Goal: Transaction & Acquisition: Purchase product/service

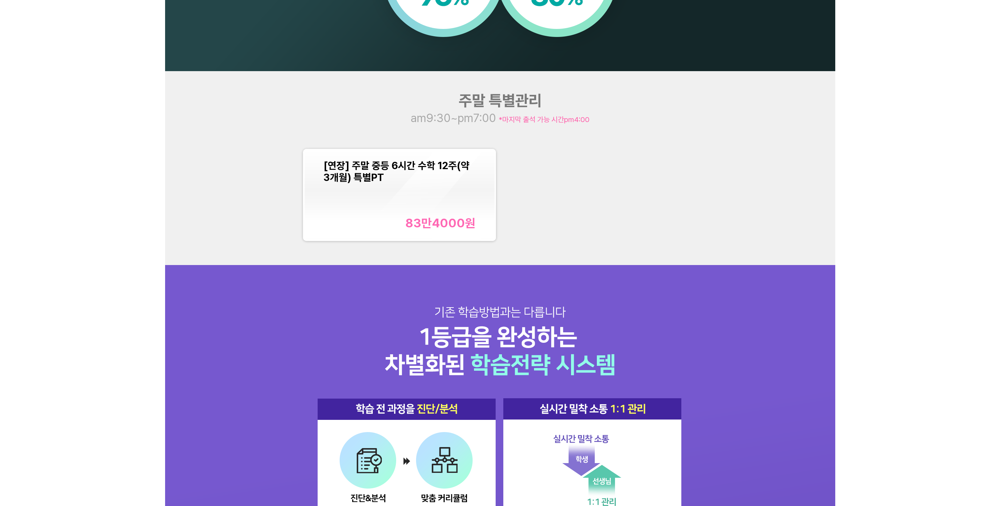
scroll to position [942, 0]
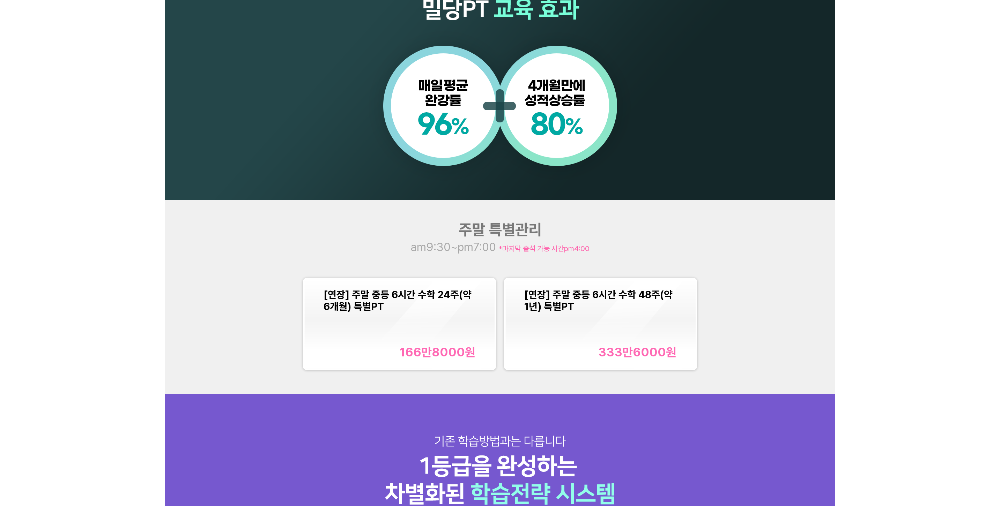
scroll to position [733, 0]
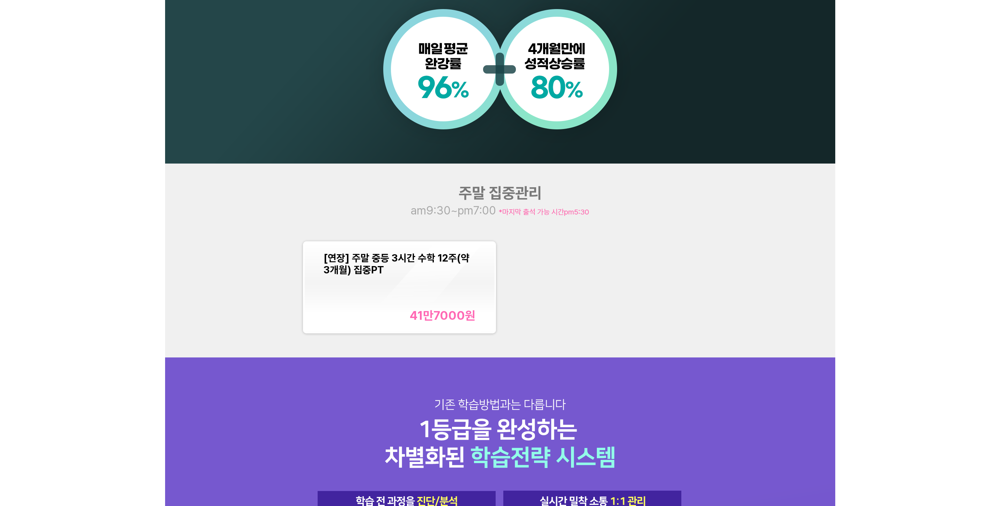
scroll to position [768, 0]
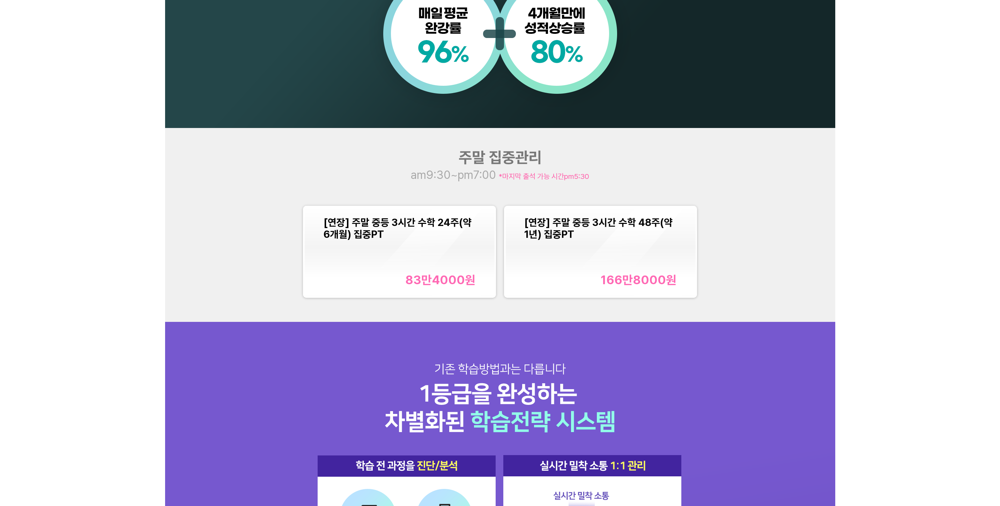
scroll to position [768, 0]
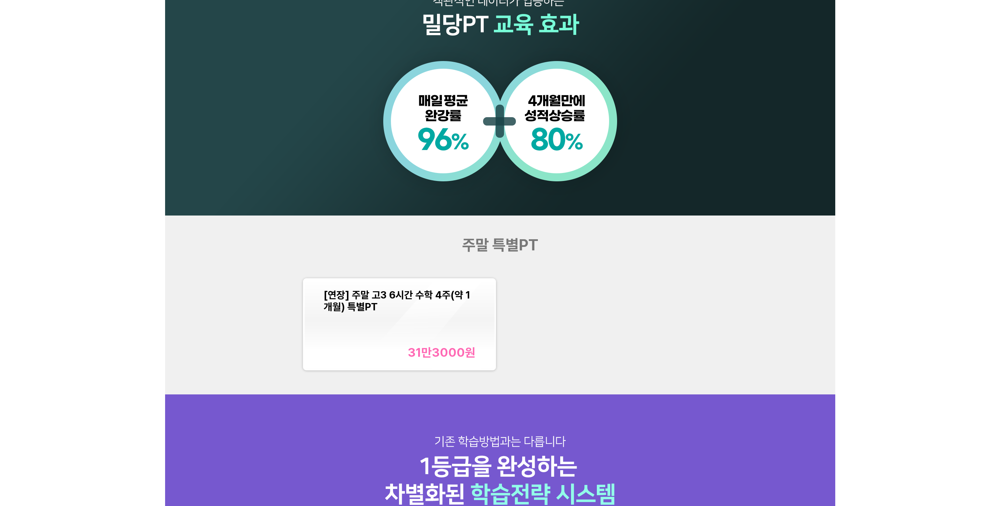
scroll to position [733, 0]
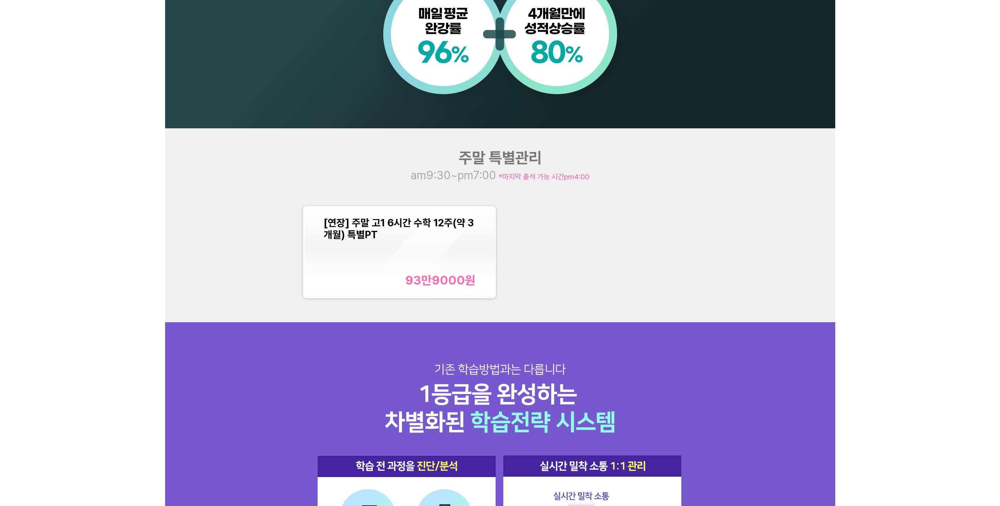
scroll to position [768, 0]
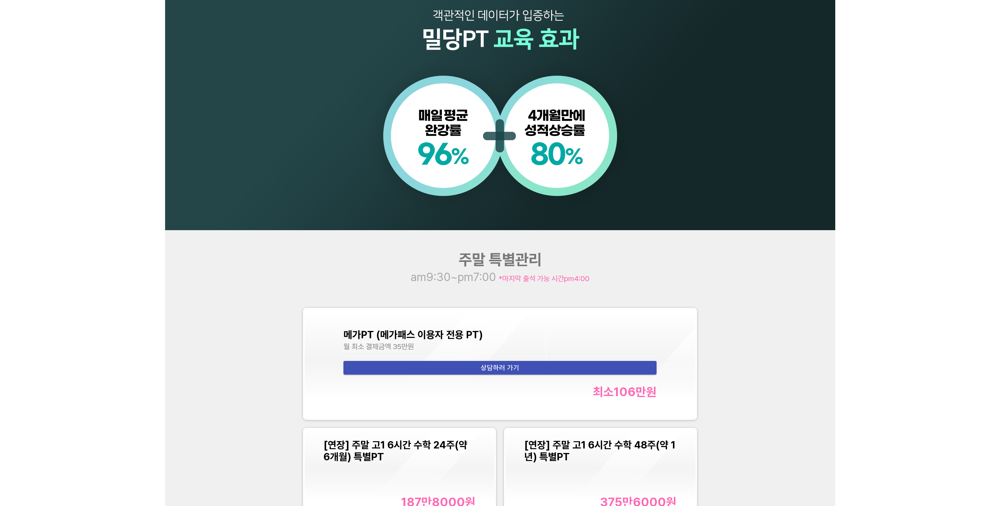
scroll to position [837, 0]
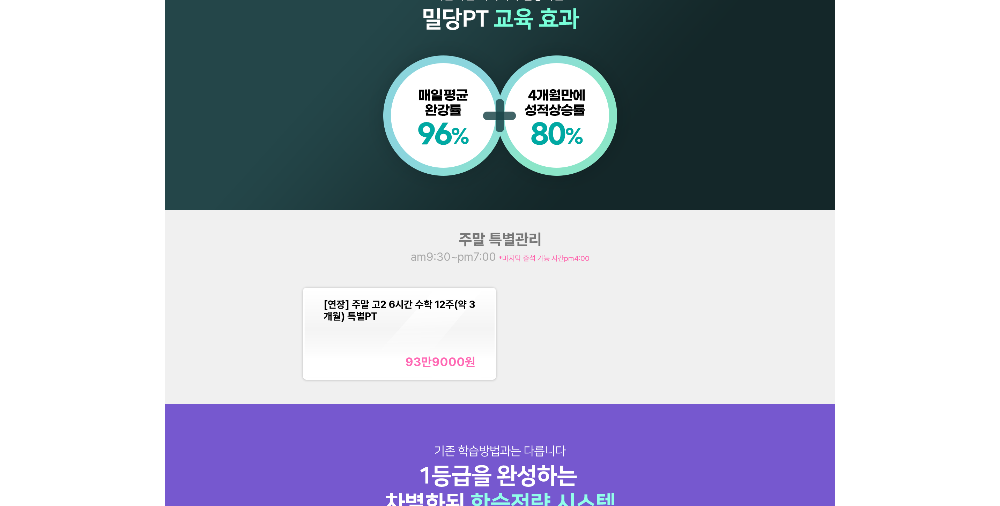
scroll to position [768, 0]
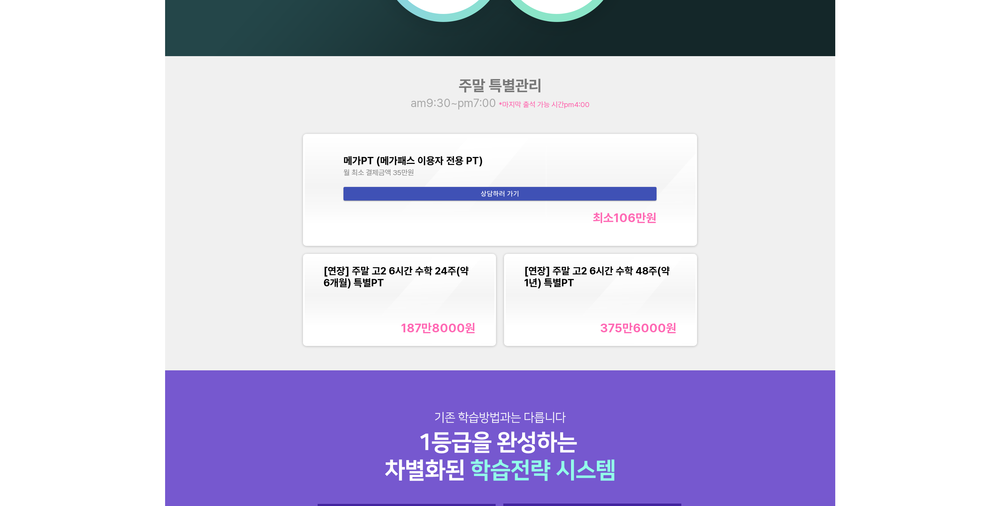
scroll to position [837, 0]
